Goal: Information Seeking & Learning: Find specific fact

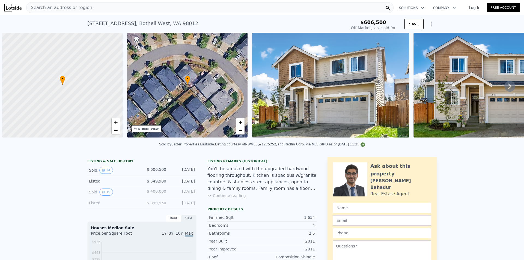
scroll to position [0, 2]
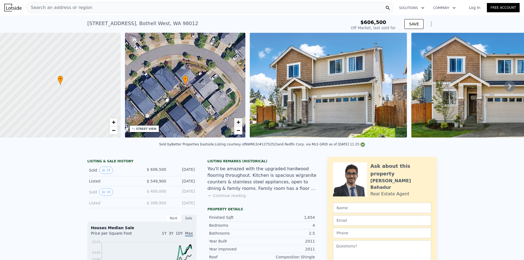
click at [236, 122] on link "+" at bounding box center [238, 122] width 8 height 8
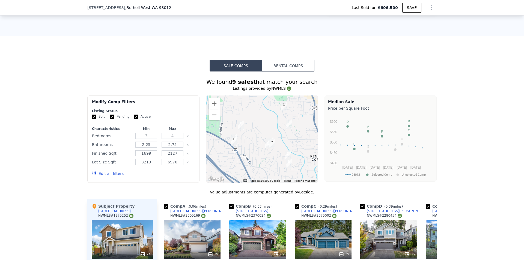
scroll to position [546, 0]
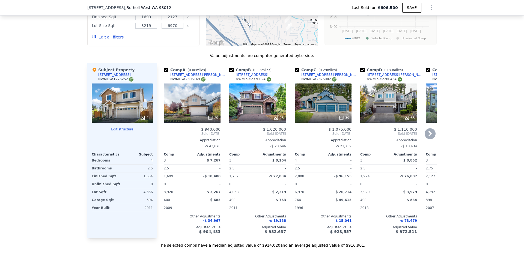
click at [427, 134] on icon at bounding box center [430, 133] width 11 height 11
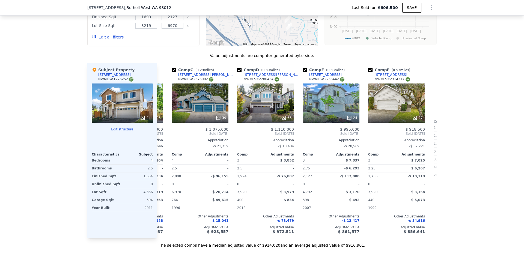
scroll to position [0, 131]
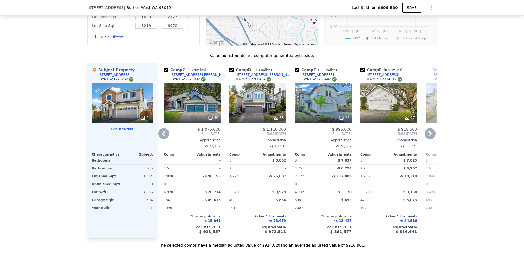
click at [374, 116] on div "27" at bounding box center [388, 103] width 57 height 39
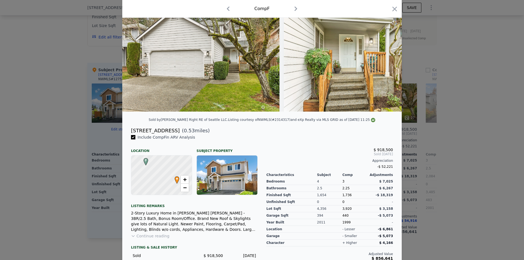
scroll to position [58, 0]
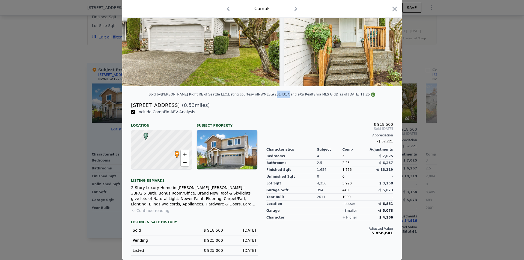
drag, startPoint x: 261, startPoint y: 94, endPoint x: 272, endPoint y: 93, distance: 10.4
click at [272, 93] on div "Listing courtesy of NWMLS (#2314317) and eXp Realty via MLS GRID as of [DATE] 1…" at bounding box center [301, 95] width 147 height 4
copy div "2314317"
click at [393, 10] on icon "button" at bounding box center [395, 9] width 5 height 5
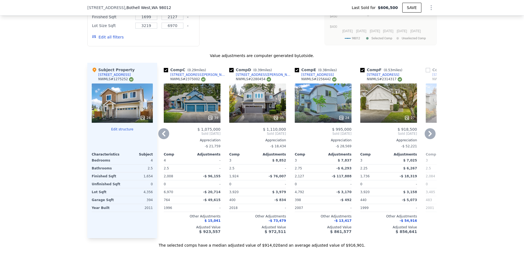
type input "$ 924,000"
type input "$ 215,455"
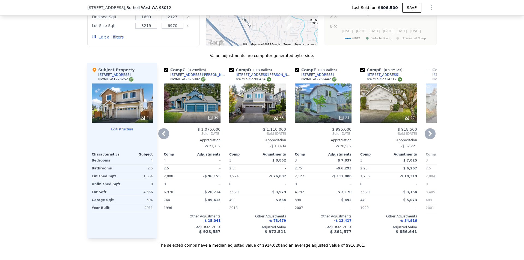
click at [429, 137] on icon at bounding box center [430, 133] width 3 height 5
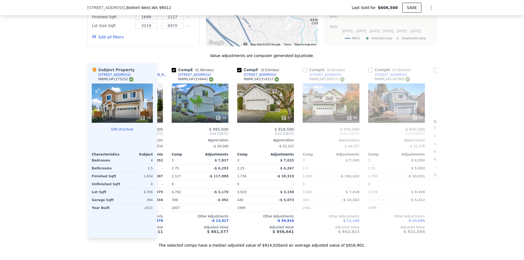
scroll to position [0, 262]
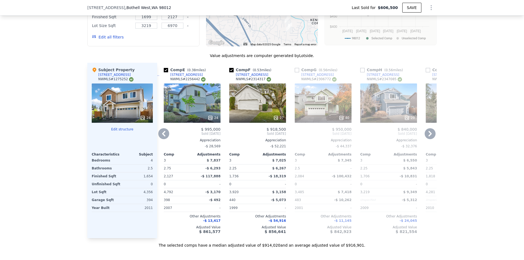
click at [431, 139] on icon at bounding box center [430, 133] width 11 height 11
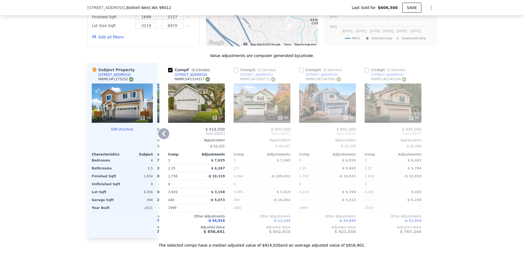
click at [260, 98] on div "40" at bounding box center [262, 103] width 57 height 39
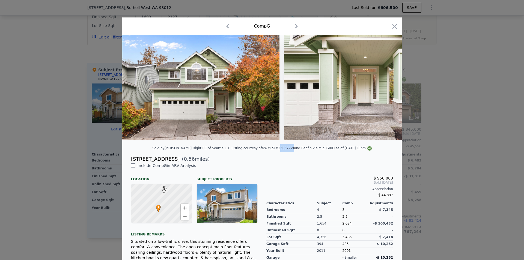
drag, startPoint x: 264, startPoint y: 153, endPoint x: 276, endPoint y: 152, distance: 11.5
click at [276, 150] on div "Listing courtesy of NWMLS (#2306772) and Redfin via MLS GRID as of [DATE] 11:25" at bounding box center [302, 148] width 140 height 4
copy div "2306772"
click at [394, 25] on icon "button" at bounding box center [395, 26] width 5 height 5
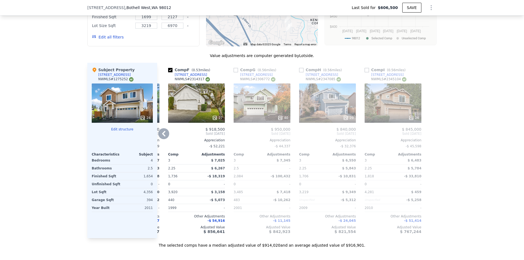
click at [323, 82] on div "NWMLS # 2347085" at bounding box center [323, 79] width 35 height 5
click at [319, 82] on div "NWMLS # 2347085" at bounding box center [323, 79] width 35 height 5
drag, startPoint x: 318, startPoint y: 82, endPoint x: 329, endPoint y: 82, distance: 10.9
click at [329, 82] on div "NWMLS # 2347085" at bounding box center [323, 79] width 35 height 5
copy div "2347085"
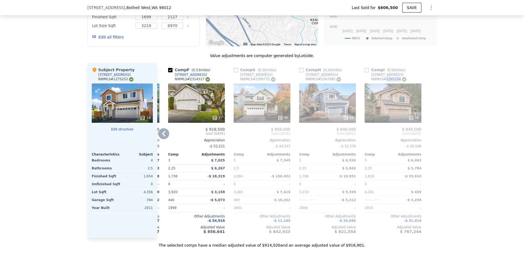
drag, startPoint x: 383, startPoint y: 82, endPoint x: 394, endPoint y: 83, distance: 10.9
click at [394, 82] on div "NWMLS # 2345104" at bounding box center [388, 79] width 35 height 5
copy div "2345104"
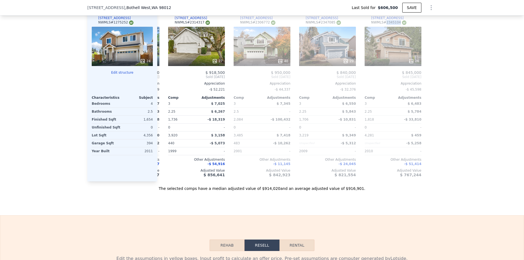
scroll to position [601, 0]
